Goal: Download file/media

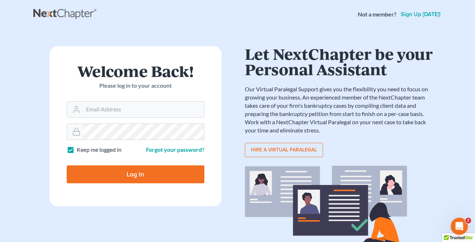
type input "[PERSON_NAME][EMAIL_ADDRESS][DOMAIN_NAME]"
click at [129, 170] on input "Log In" at bounding box center [136, 175] width 138 height 18
type input "Thinking..."
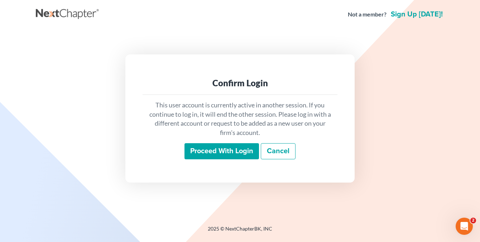
click at [221, 153] on input "Proceed with login" at bounding box center [222, 151] width 75 height 16
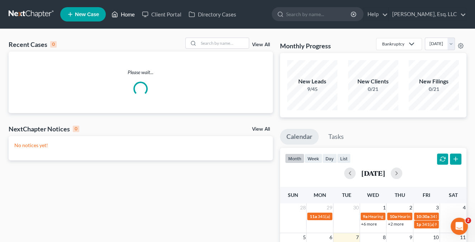
click at [129, 14] on link "Home" at bounding box center [123, 14] width 30 height 13
click at [212, 45] on input "search" at bounding box center [224, 43] width 50 height 10
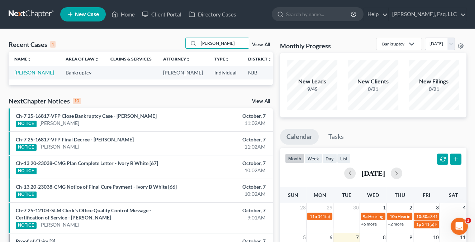
type input "[PERSON_NAME]"
click at [23, 76] on link "[PERSON_NAME]" at bounding box center [34, 73] width 40 height 6
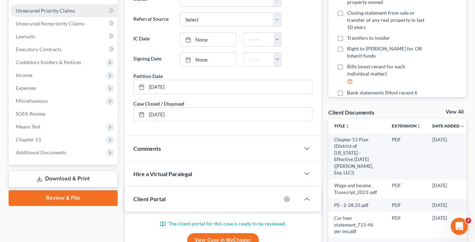
scroll to position [179, 0]
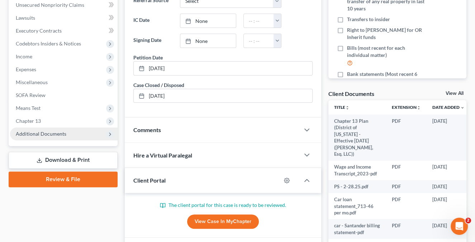
click at [53, 136] on span "Additional Documents" at bounding box center [41, 134] width 51 height 6
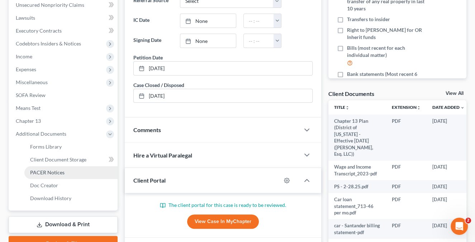
click at [57, 173] on span "PACER Notices" at bounding box center [47, 173] width 34 height 6
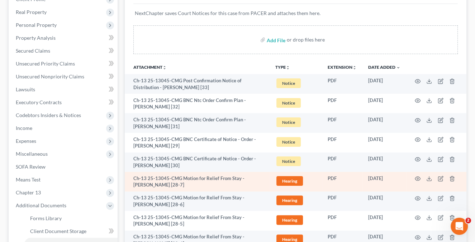
scroll to position [143, 0]
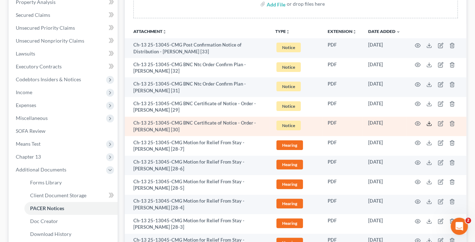
click at [430, 122] on icon at bounding box center [429, 124] width 6 height 6
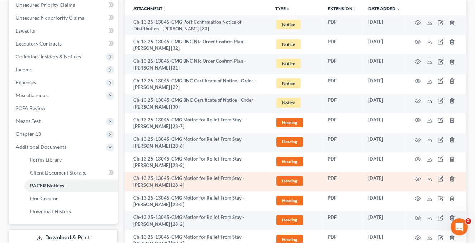
scroll to position [179, 0]
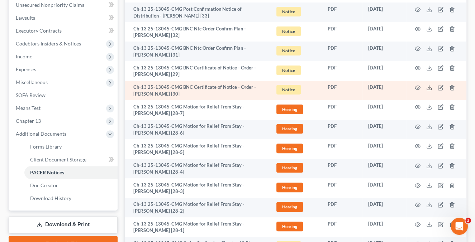
click at [430, 87] on polyline at bounding box center [429, 87] width 3 height 1
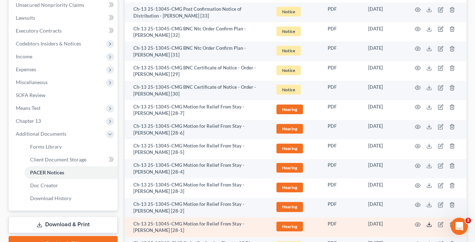
click at [427, 222] on icon at bounding box center [429, 225] width 6 height 6
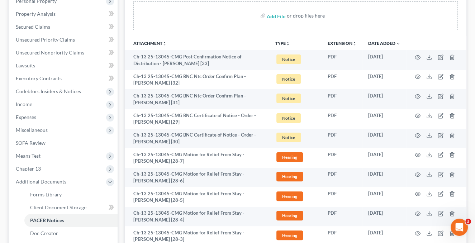
scroll to position [0, 0]
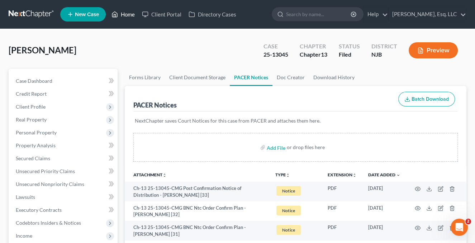
drag, startPoint x: 123, startPoint y: 12, endPoint x: 130, endPoint y: 15, distance: 7.7
click at [123, 12] on link "Home" at bounding box center [123, 14] width 30 height 13
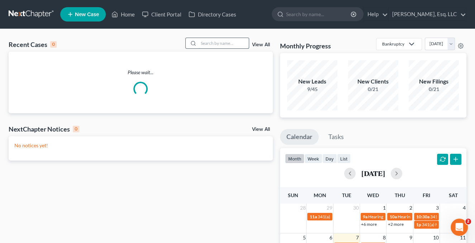
click at [201, 42] on input "search" at bounding box center [224, 43] width 50 height 10
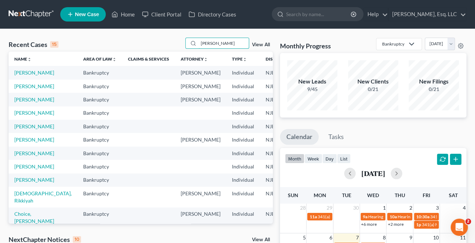
type input "[PERSON_NAME]"
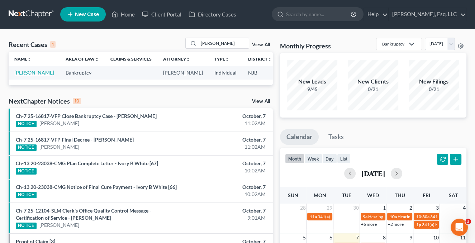
click at [20, 75] on link "[PERSON_NAME]" at bounding box center [34, 73] width 40 height 6
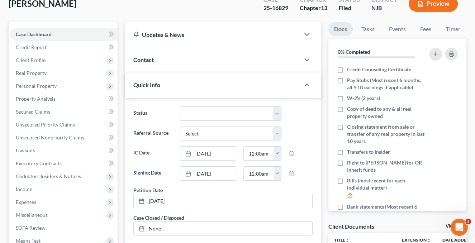
scroll to position [143, 0]
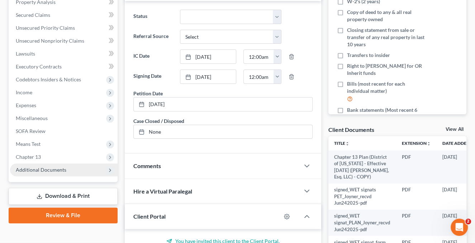
drag, startPoint x: 43, startPoint y: 168, endPoint x: 84, endPoint y: 168, distance: 40.9
click at [43, 168] on span "Additional Documents" at bounding box center [41, 170] width 51 height 6
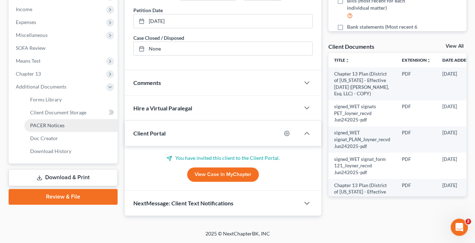
click at [47, 122] on span "PACER Notices" at bounding box center [47, 125] width 34 height 6
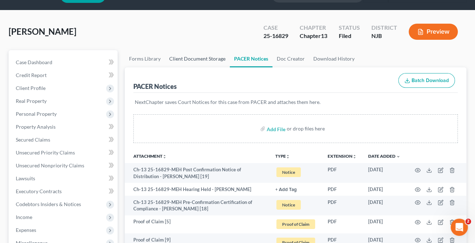
scroll to position [36, 0]
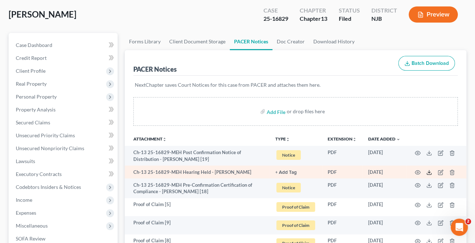
click at [428, 171] on icon at bounding box center [429, 173] width 6 height 6
